Goal: Information Seeking & Learning: Learn about a topic

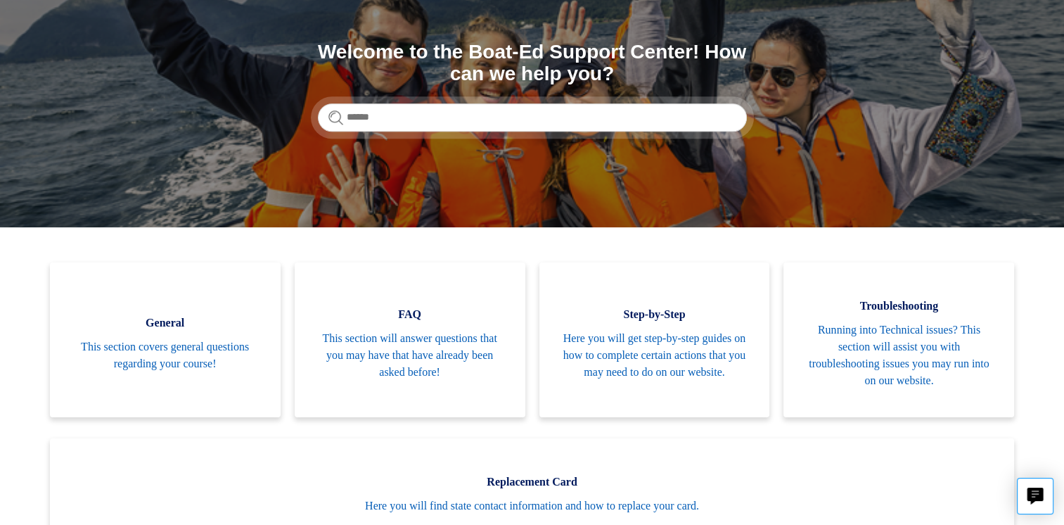
scroll to position [141, 0]
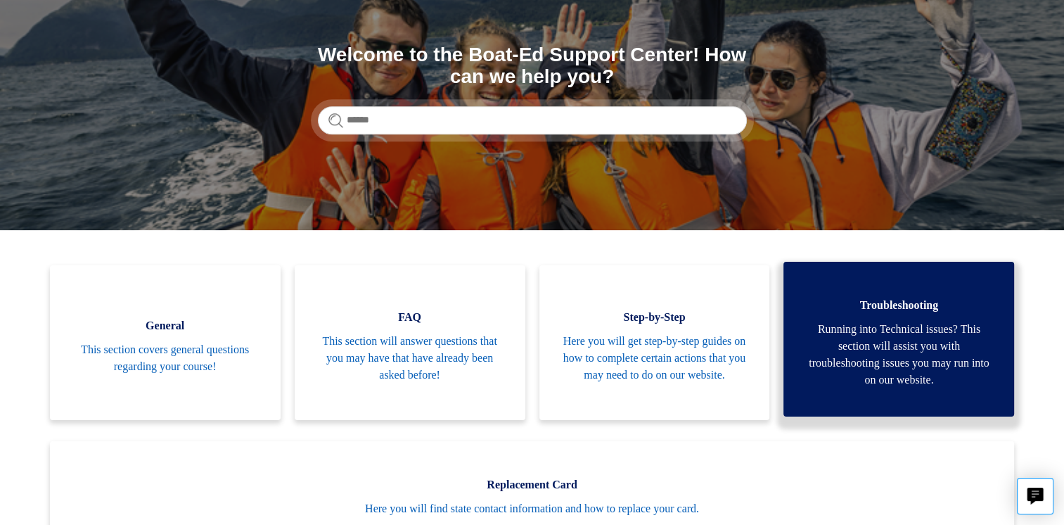
click at [883, 339] on span "Running into Technical issues? This section will assist you with troubleshootin…" at bounding box center [898, 355] width 188 height 68
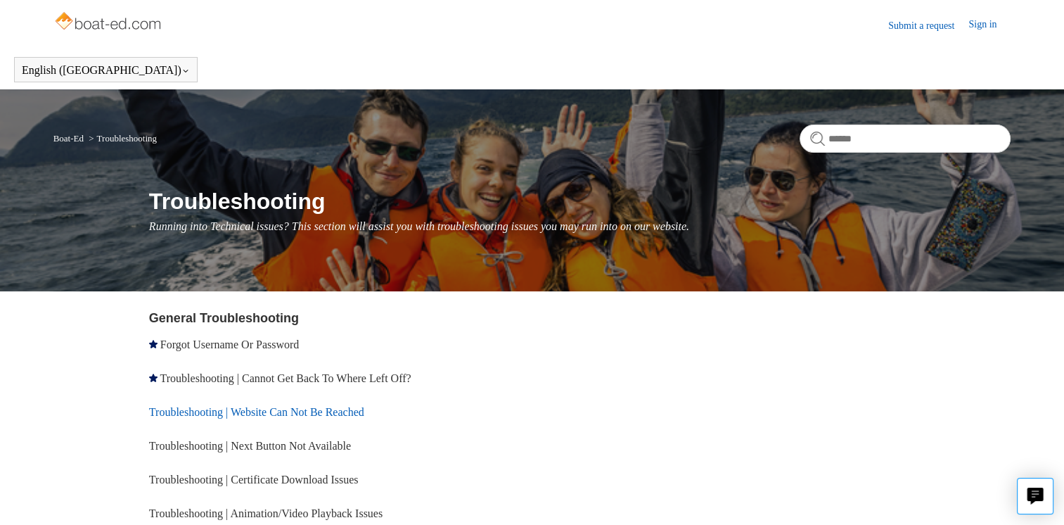
click at [358, 413] on link "Troubleshooting | Website Can Not Be Reached" at bounding box center [256, 412] width 215 height 12
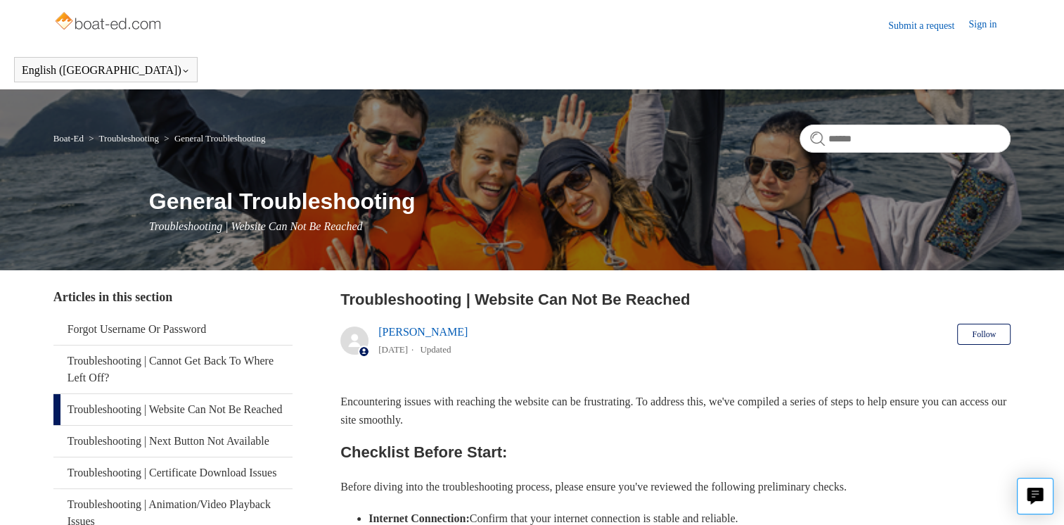
click at [990, 24] on link "Sign in" at bounding box center [989, 25] width 42 height 17
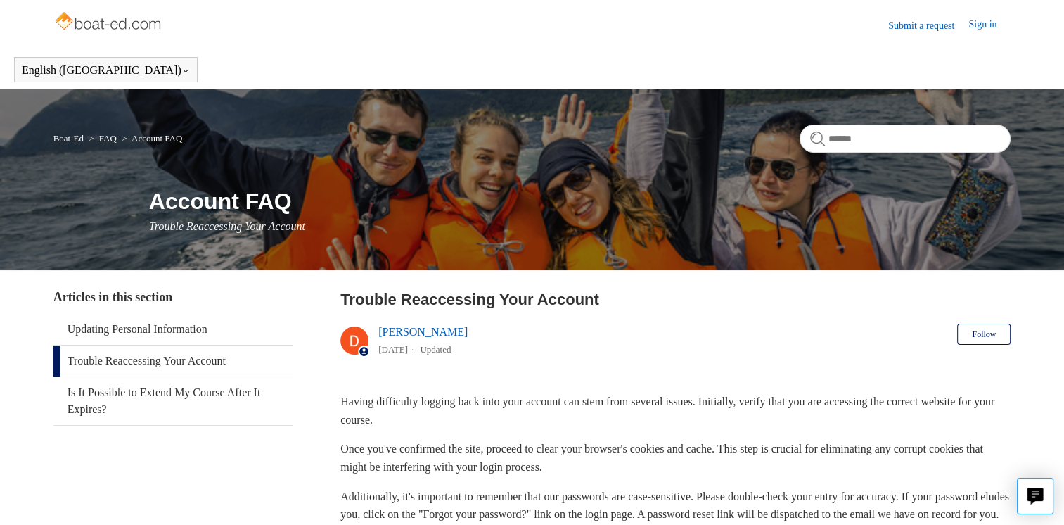
click at [939, 25] on link "Submit a request" at bounding box center [928, 25] width 80 height 15
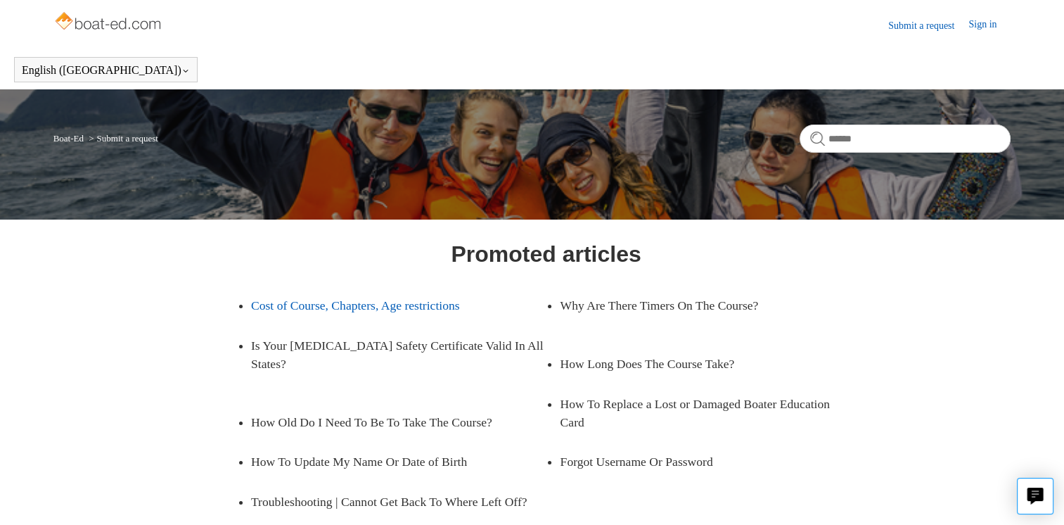
click at [355, 302] on link "Cost of Course, Chapters, Age restrictions" at bounding box center [388, 304] width 274 height 39
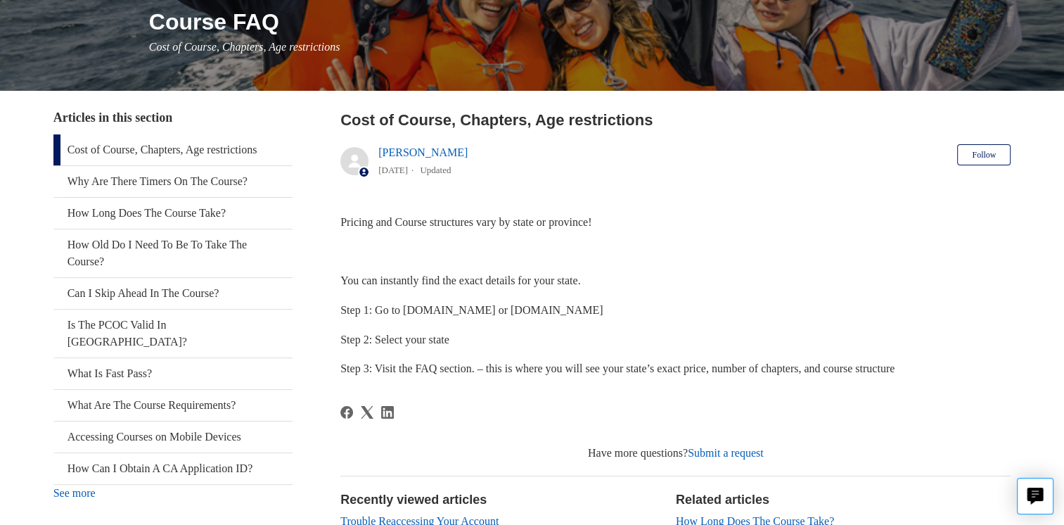
scroll to position [183, 0]
